Goal: Task Accomplishment & Management: Complete application form

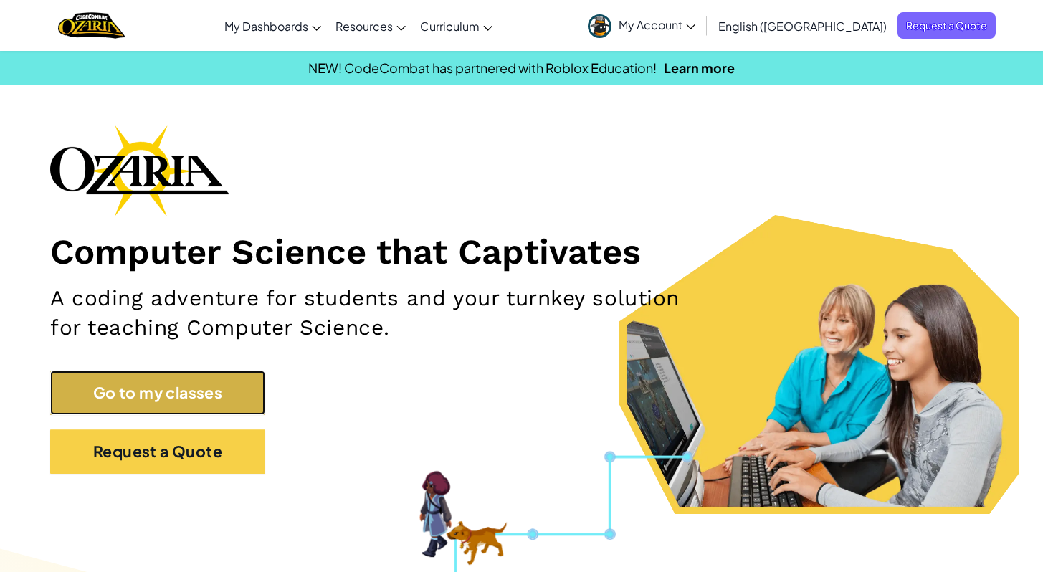
click at [137, 395] on link "Go to my classes" at bounding box center [157, 393] width 215 height 44
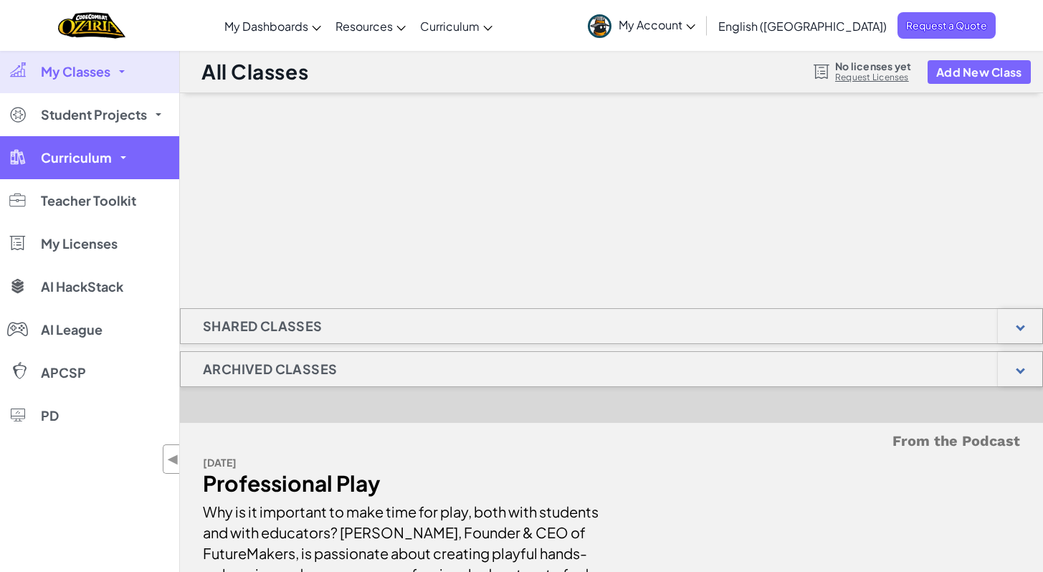
click at [118, 167] on link "Curriculum" at bounding box center [89, 157] width 179 height 43
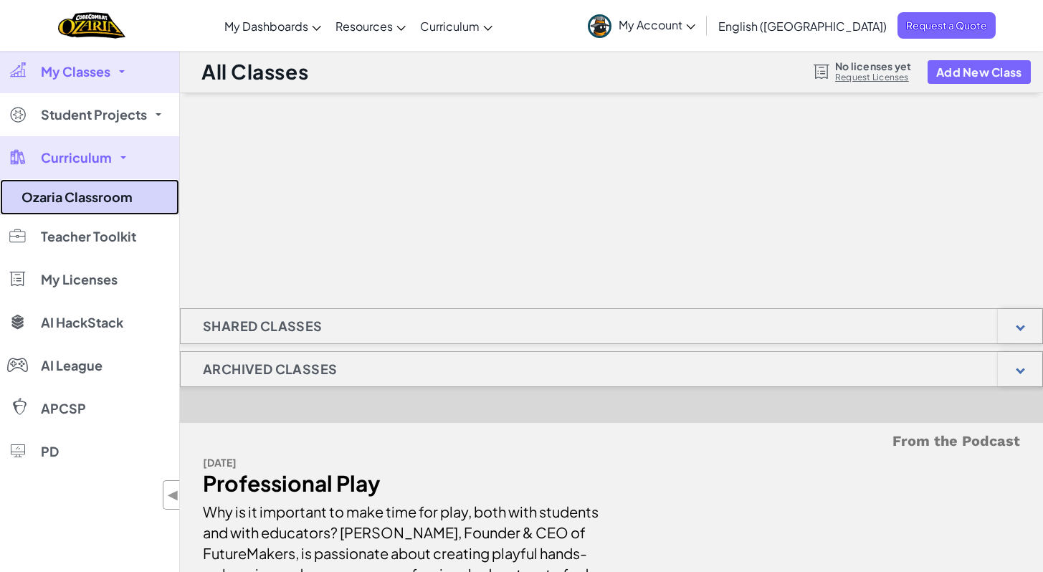
click at [108, 195] on link "Ozaria Classroom" at bounding box center [89, 197] width 179 height 36
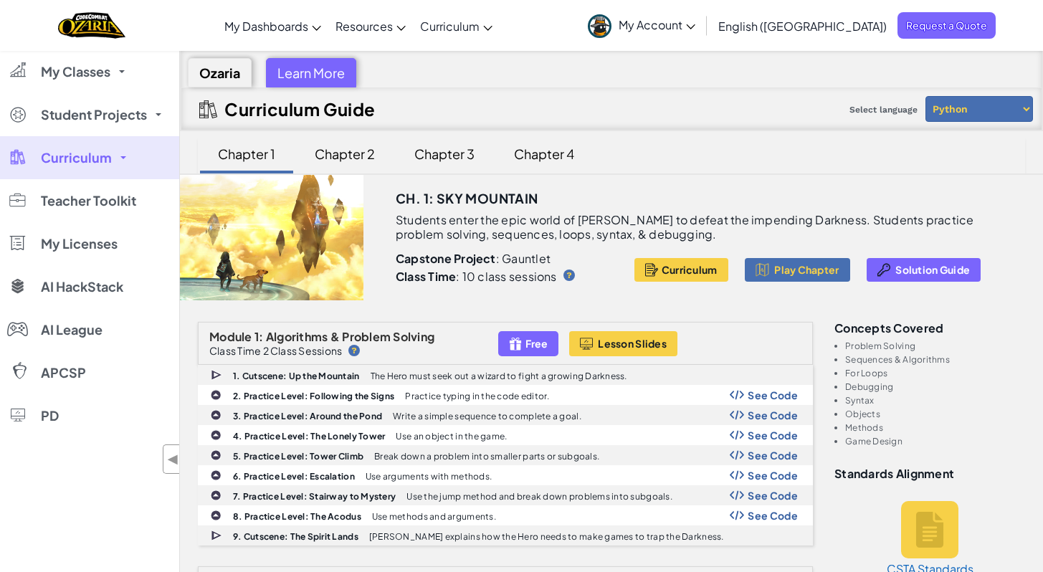
click at [220, 69] on div "Ozaria" at bounding box center [220, 72] width 64 height 29
click at [298, 69] on div "Learn More" at bounding box center [311, 72] width 90 height 29
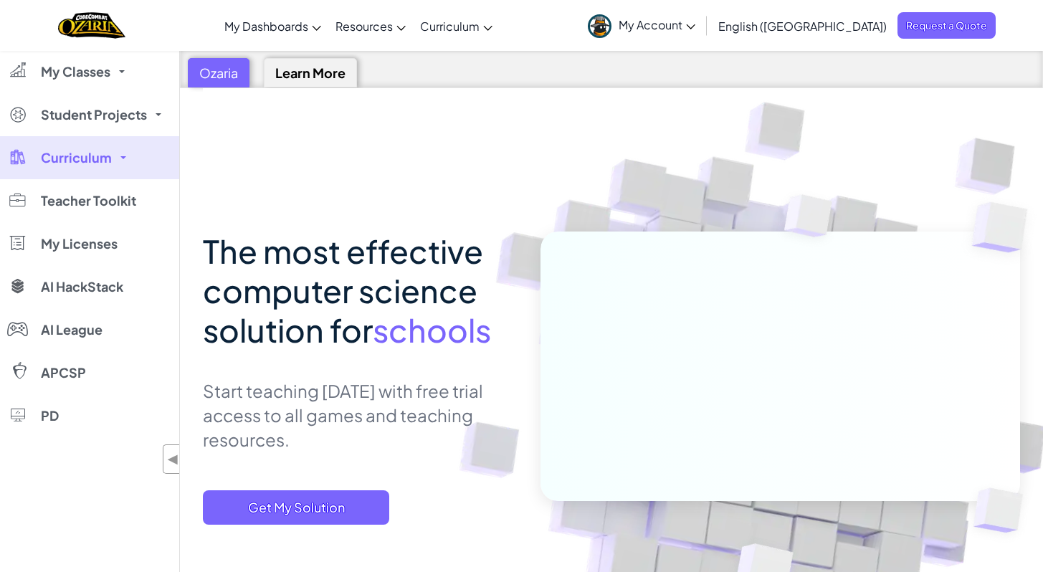
click at [227, 75] on div "Ozaria" at bounding box center [219, 72] width 62 height 29
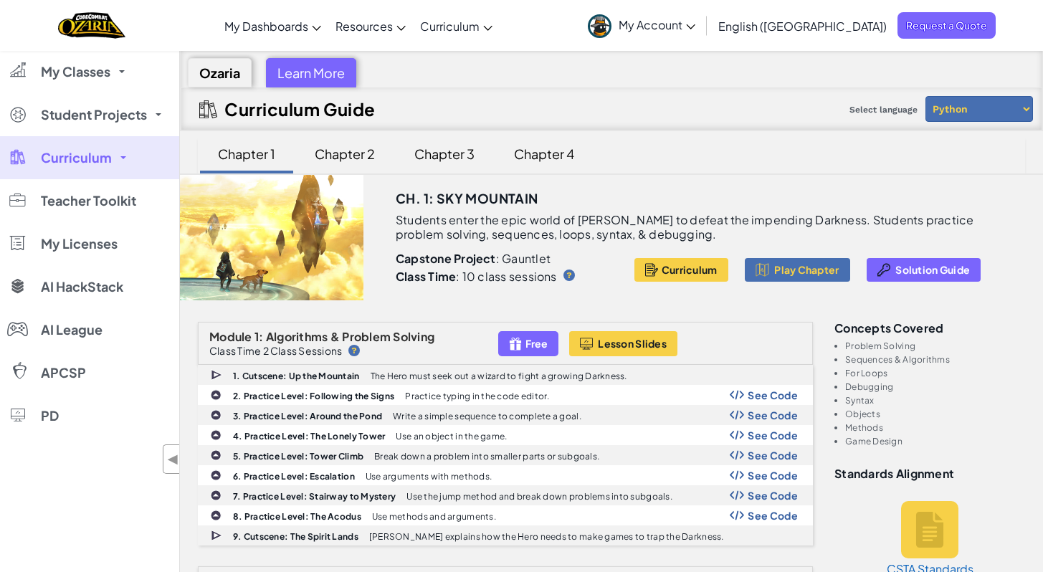
click at [1009, 103] on select "Python JavaScript" at bounding box center [979, 109] width 108 height 26
click at [925, 96] on select "Python JavaScript" at bounding box center [979, 109] width 108 height 26
click at [1009, 85] on div "Ozaria Learn More" at bounding box center [612, 69] width 862 height 37
click at [352, 157] on div "Chapter 2" at bounding box center [344, 154] width 89 height 34
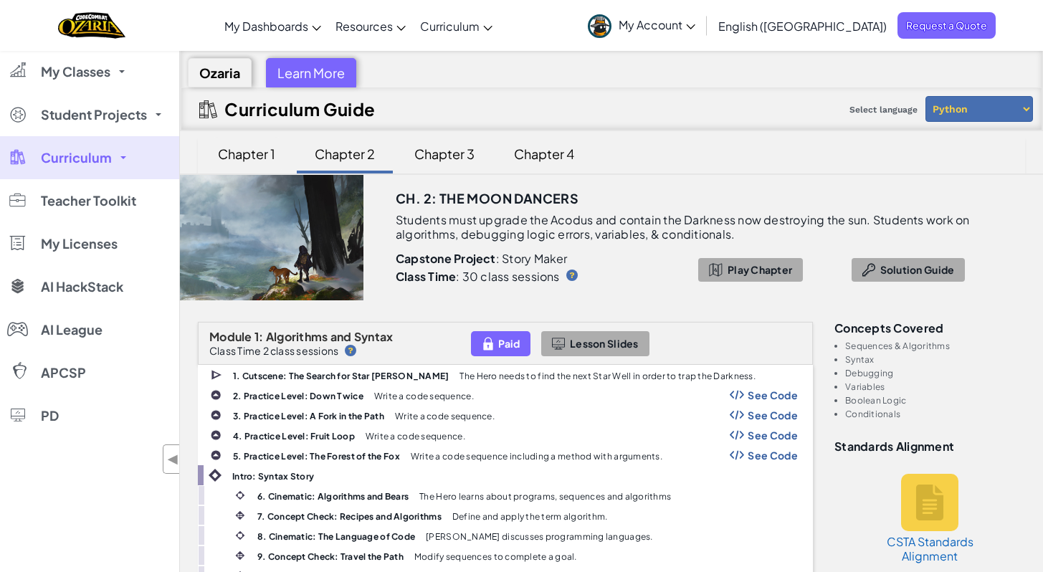
click at [240, 155] on div "Chapter 1" at bounding box center [247, 154] width 86 height 34
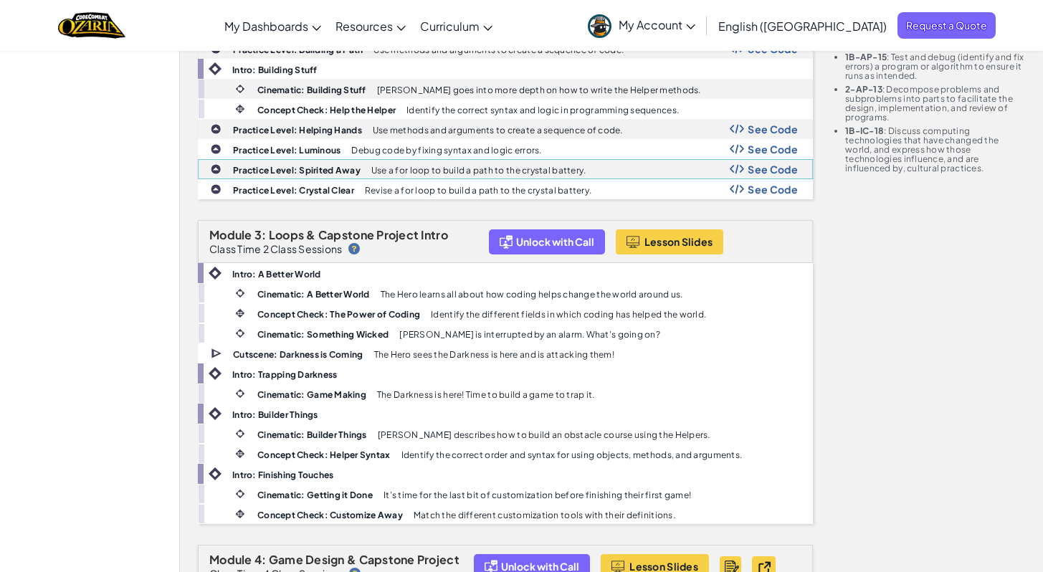
scroll to position [576, 0]
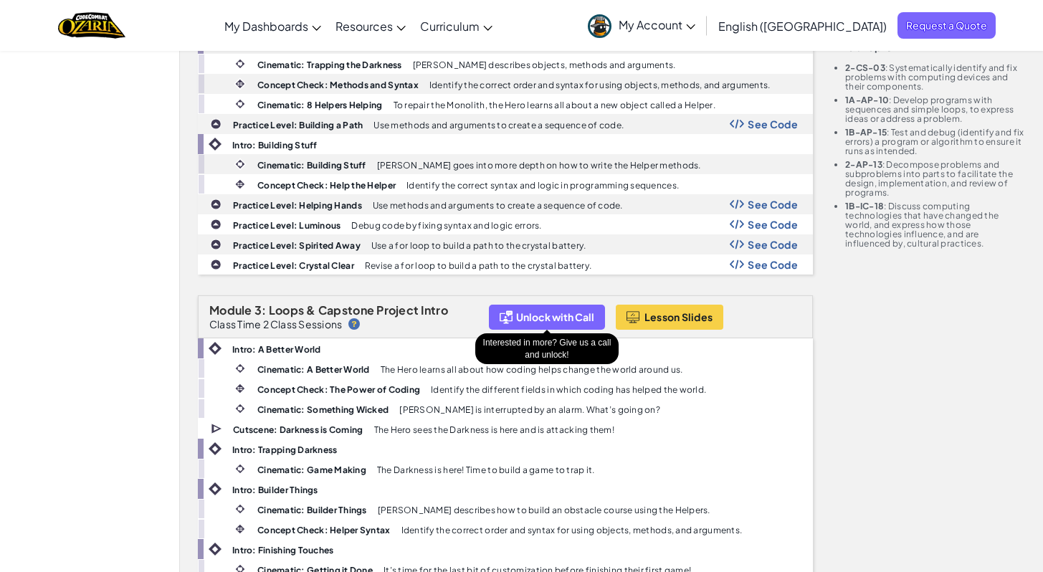
click at [548, 313] on span "Unlock with Call" at bounding box center [555, 316] width 78 height 11
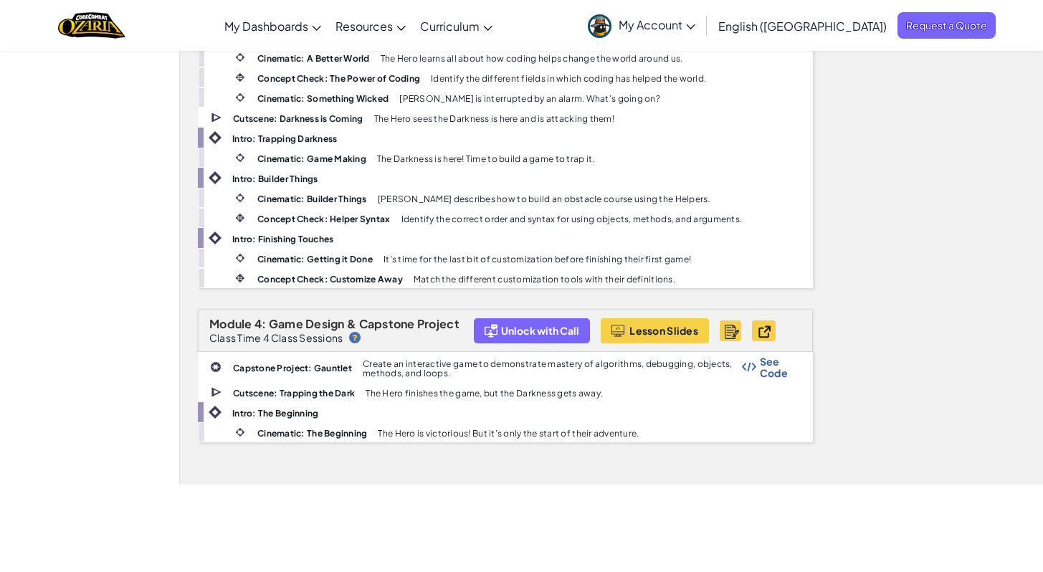
scroll to position [1004, 0]
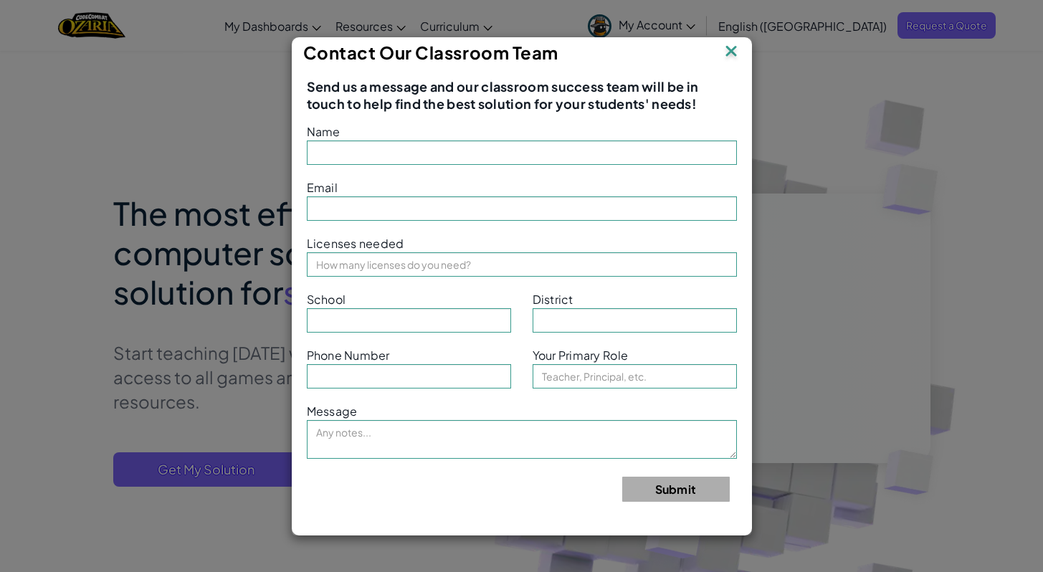
type input "[PERSON_NAME]"
type input "[EMAIL_ADDRESS][DOMAIN_NAME]"
type input "[GEOGRAPHIC_DATA]"
type input "[PERSON_NAME]"
type input "Teacher"
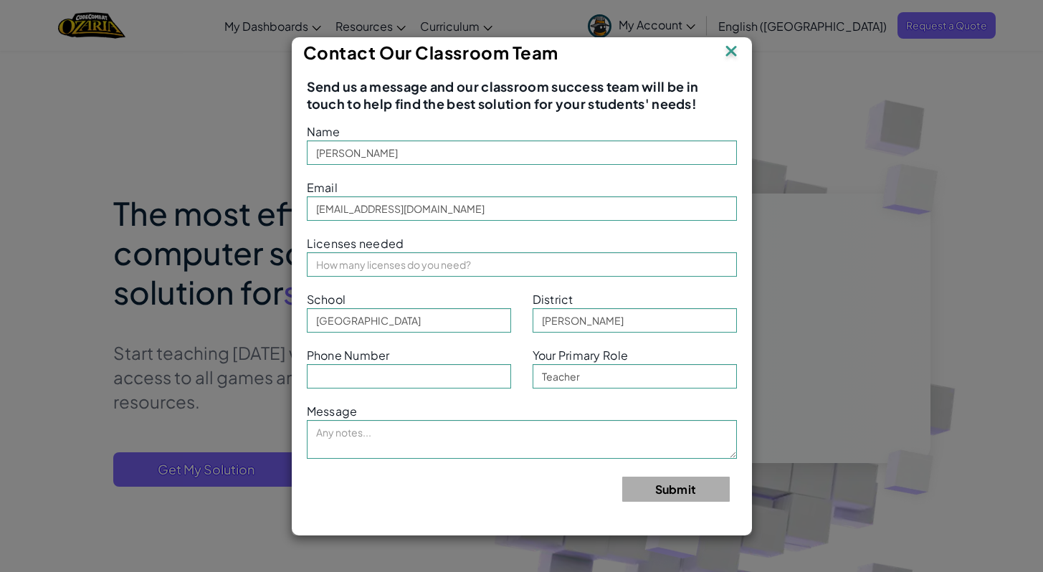
click at [733, 48] on img at bounding box center [731, 53] width 19 height 22
